Goal: Information Seeking & Learning: Learn about a topic

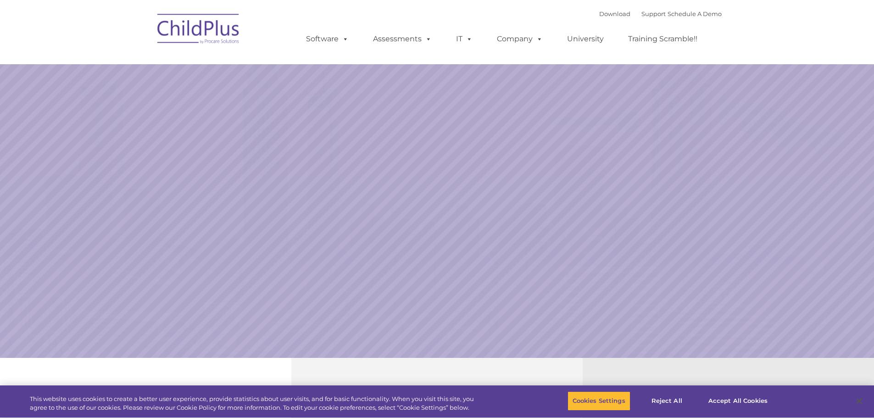
select select "MEDIUM"
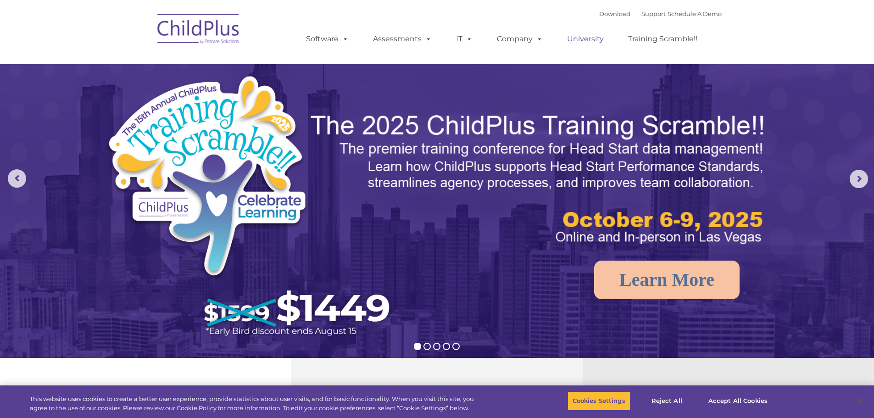
click at [578, 39] on link "University" at bounding box center [585, 39] width 55 height 18
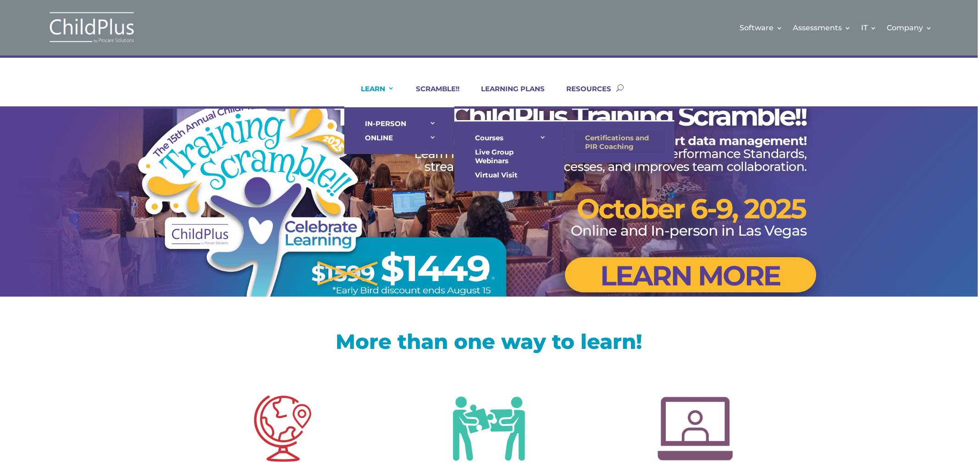
click at [607, 134] on link "Certifications and PIR Coaching" at bounding box center [620, 142] width 92 height 23
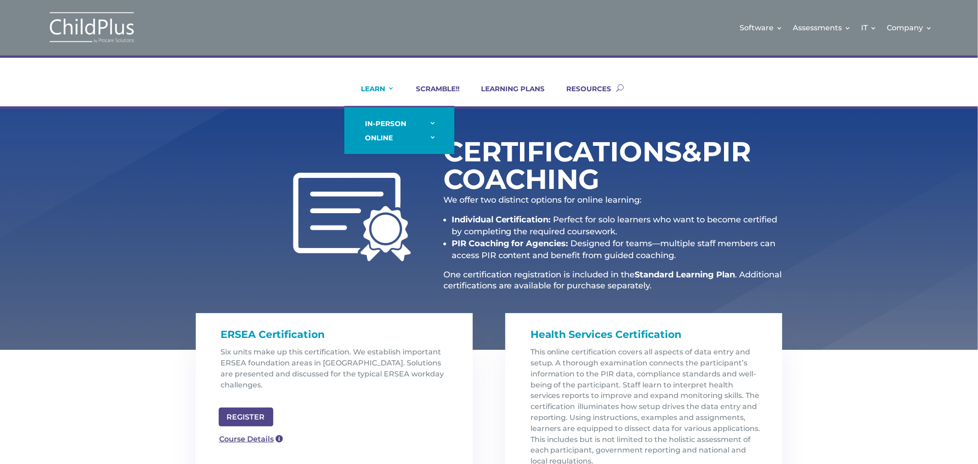
click at [383, 85] on link "LEARN" at bounding box center [371, 95] width 45 height 22
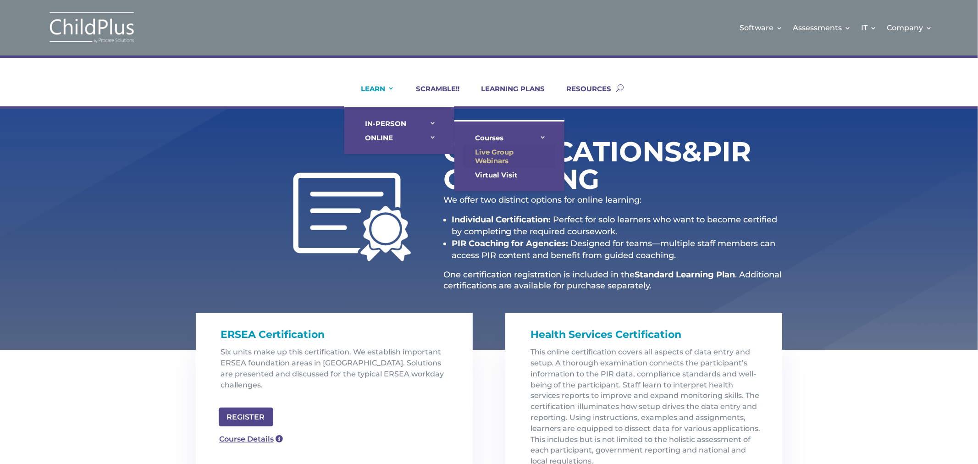
click at [483, 157] on link "Live Group Webinars" at bounding box center [510, 156] width 92 height 23
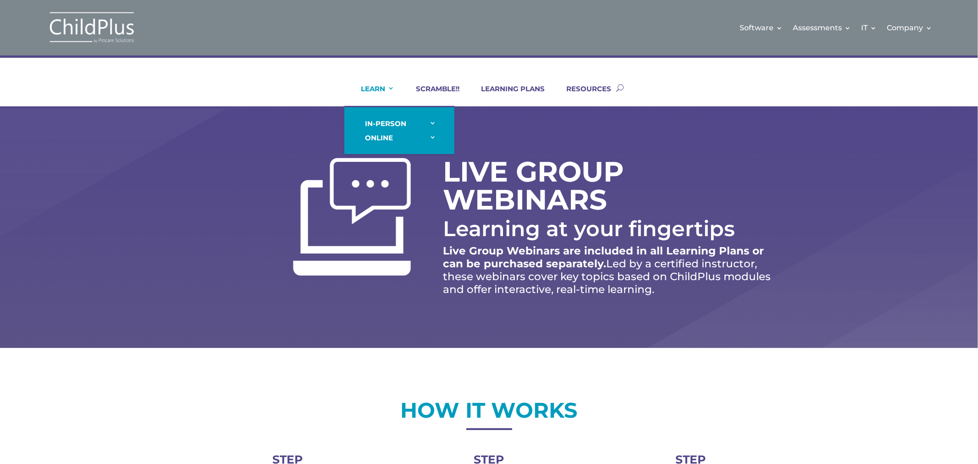
click at [378, 90] on link "LEARN" at bounding box center [371, 95] width 45 height 22
click at [369, 91] on link "LEARN" at bounding box center [371, 95] width 45 height 22
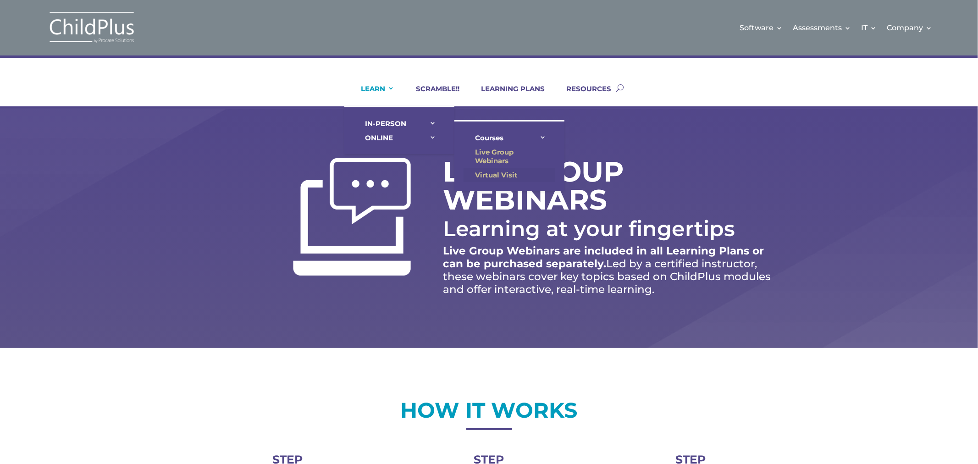
click at [485, 173] on link "Virtual Visit" at bounding box center [510, 175] width 92 height 14
